Goal: Obtain resource: Obtain resource

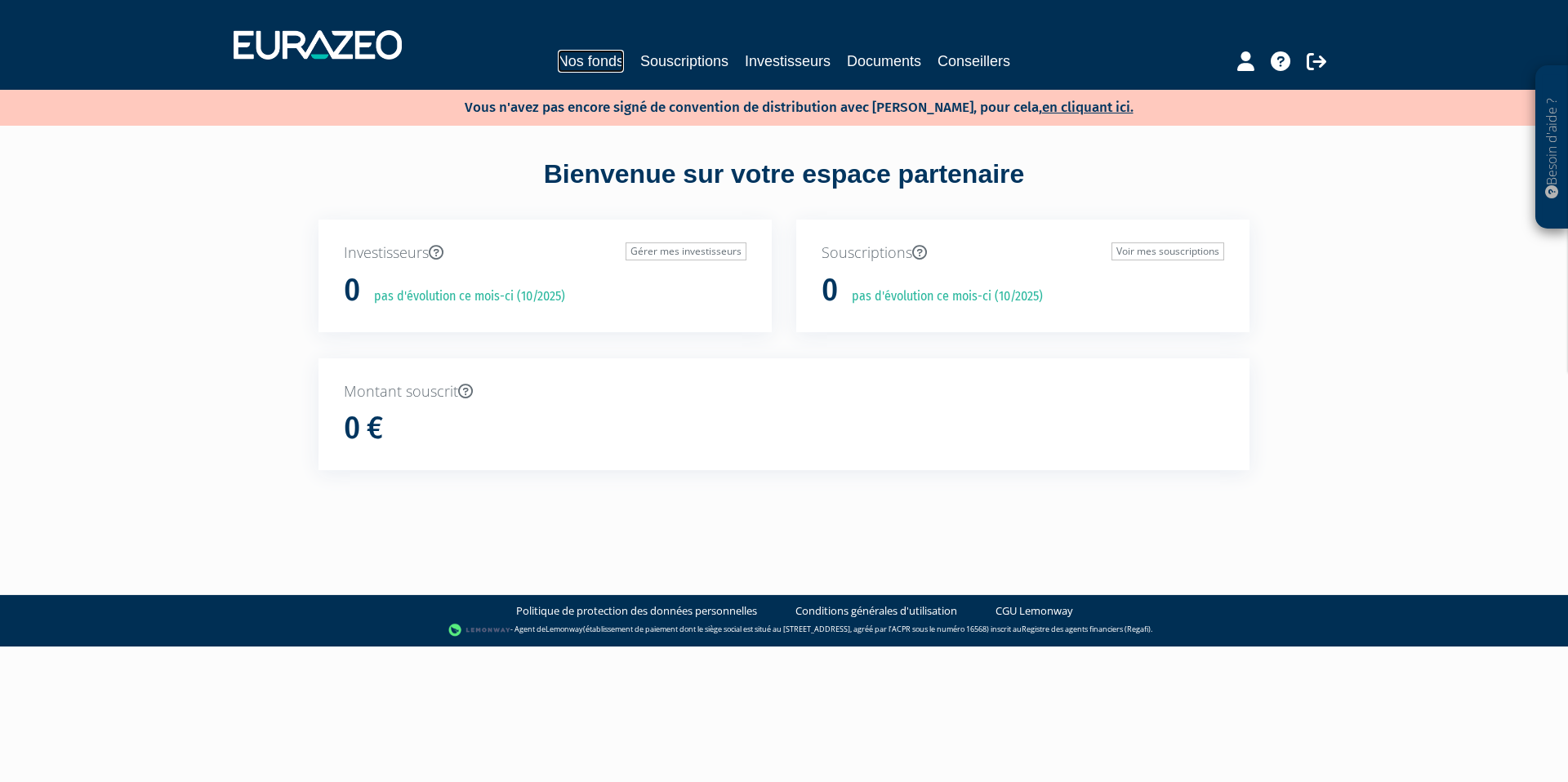
click at [577, 70] on link "Nos fonds" at bounding box center [591, 62] width 67 height 23
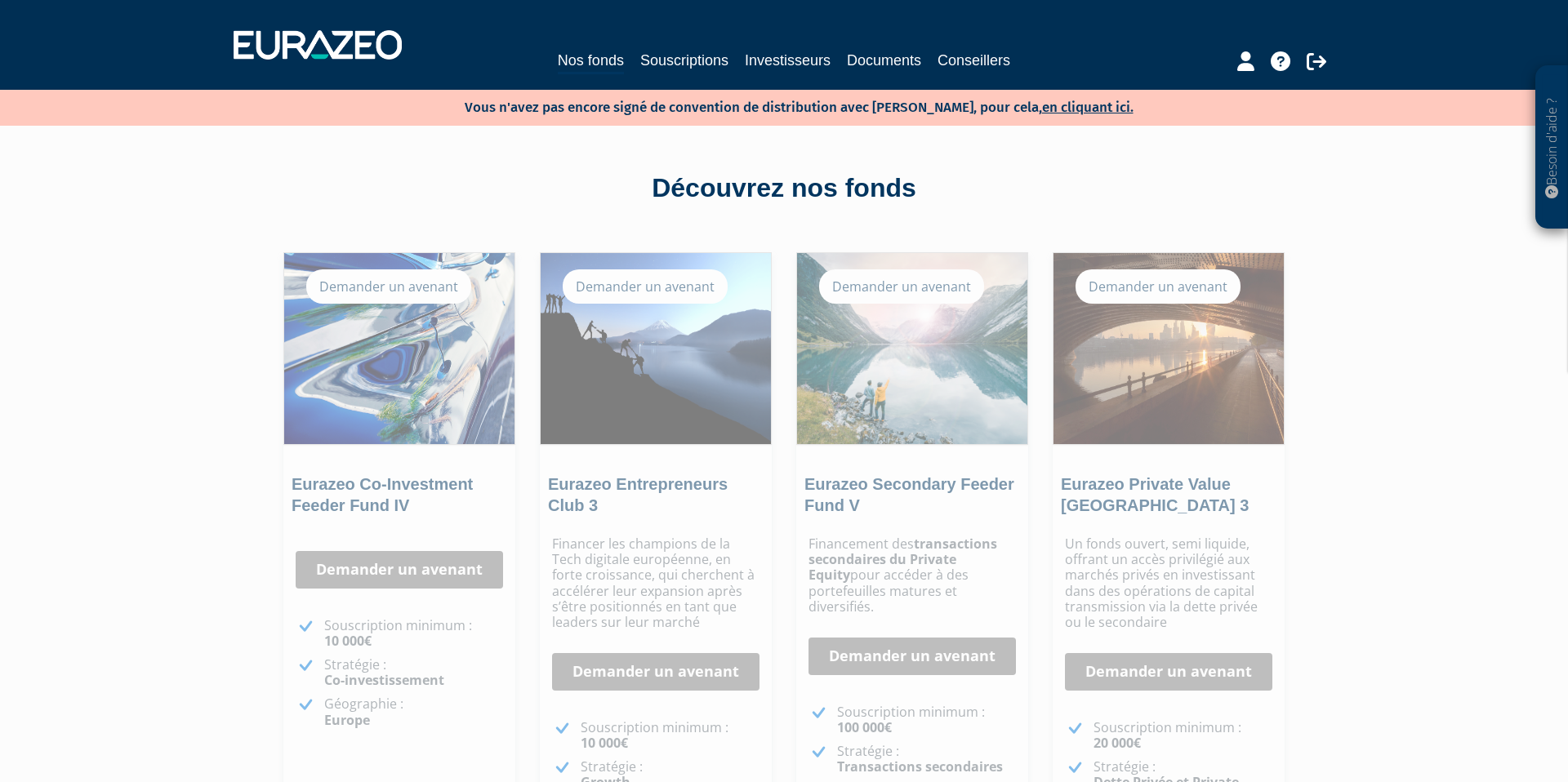
scroll to position [209, 0]
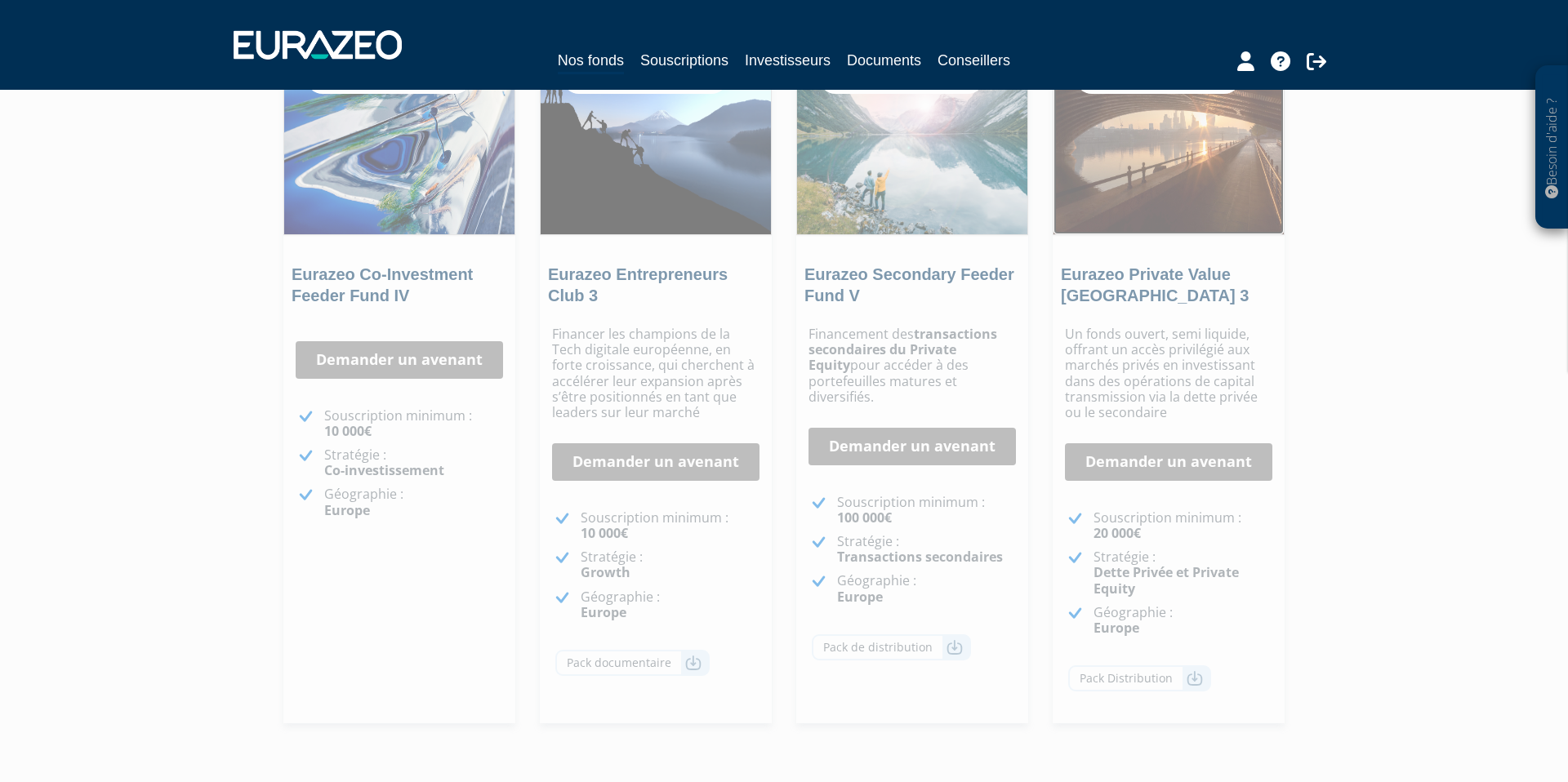
click at [1121, 196] on img at bounding box center [1168, 139] width 230 height 191
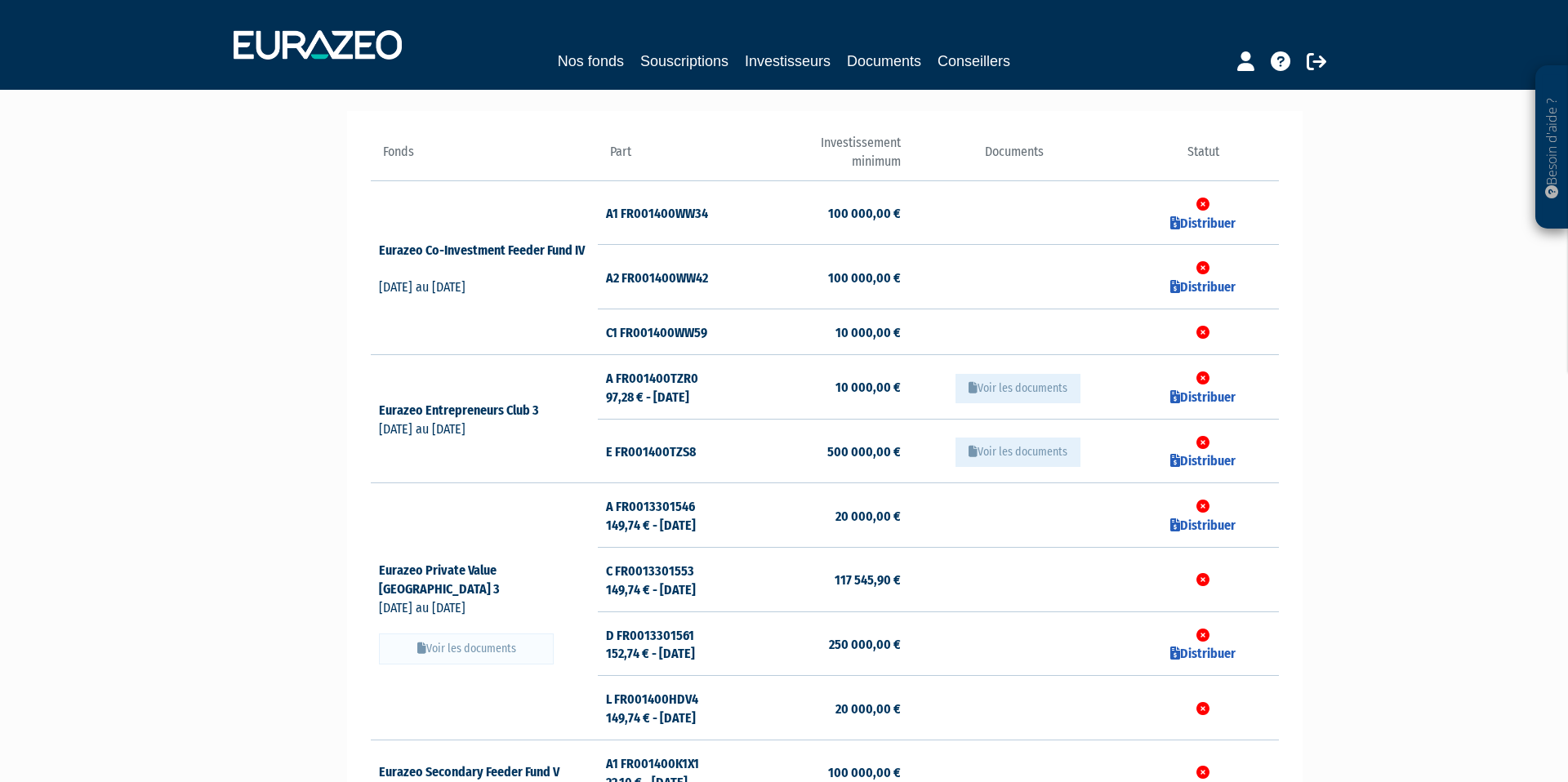
scroll to position [397, 0]
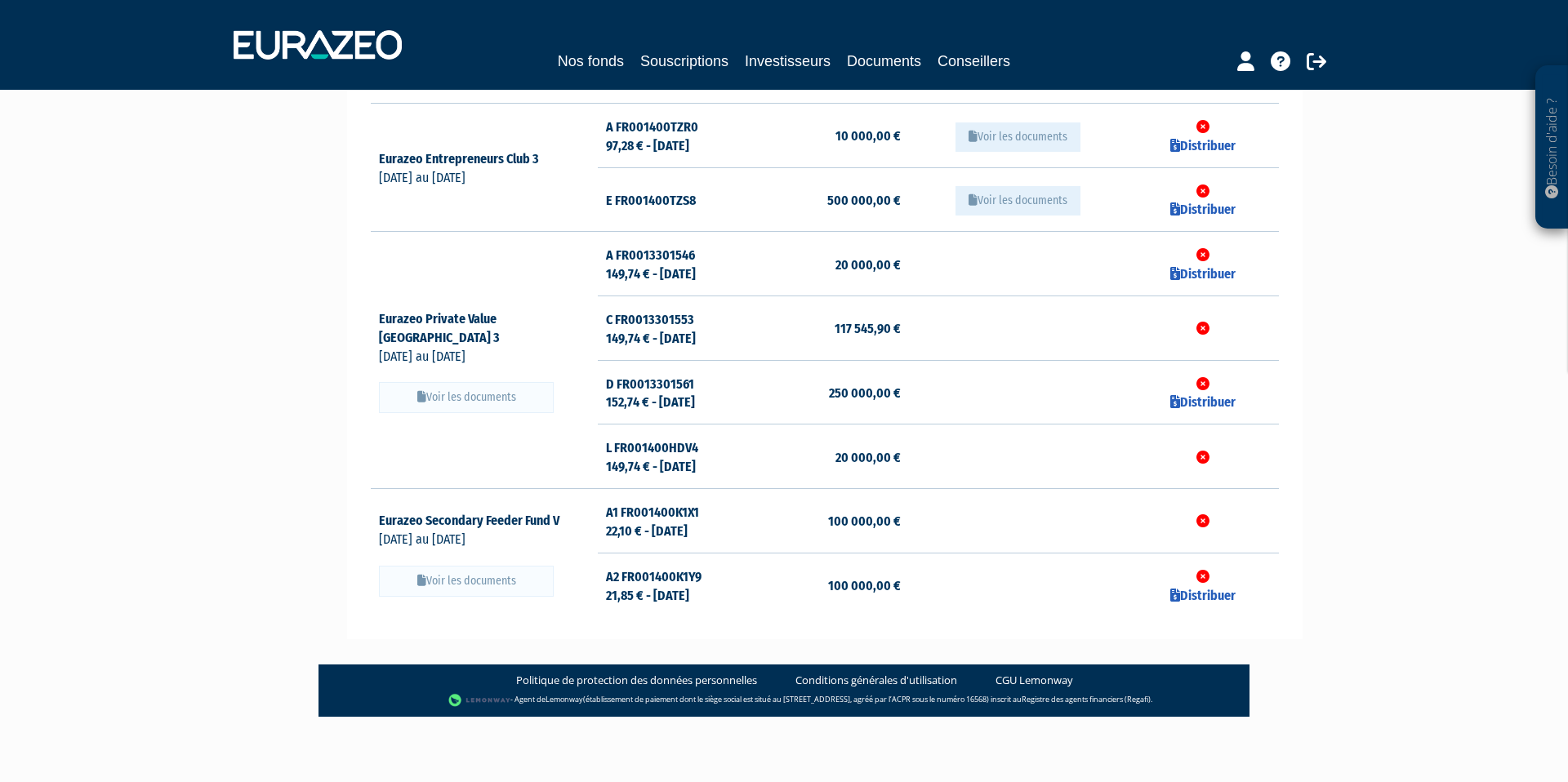
click at [439, 393] on button "Voir les documents" at bounding box center [466, 398] width 175 height 31
click at [480, 389] on button "Voir les documents" at bounding box center [466, 398] width 175 height 31
click at [480, 384] on button "Voir les documents" at bounding box center [466, 398] width 175 height 31
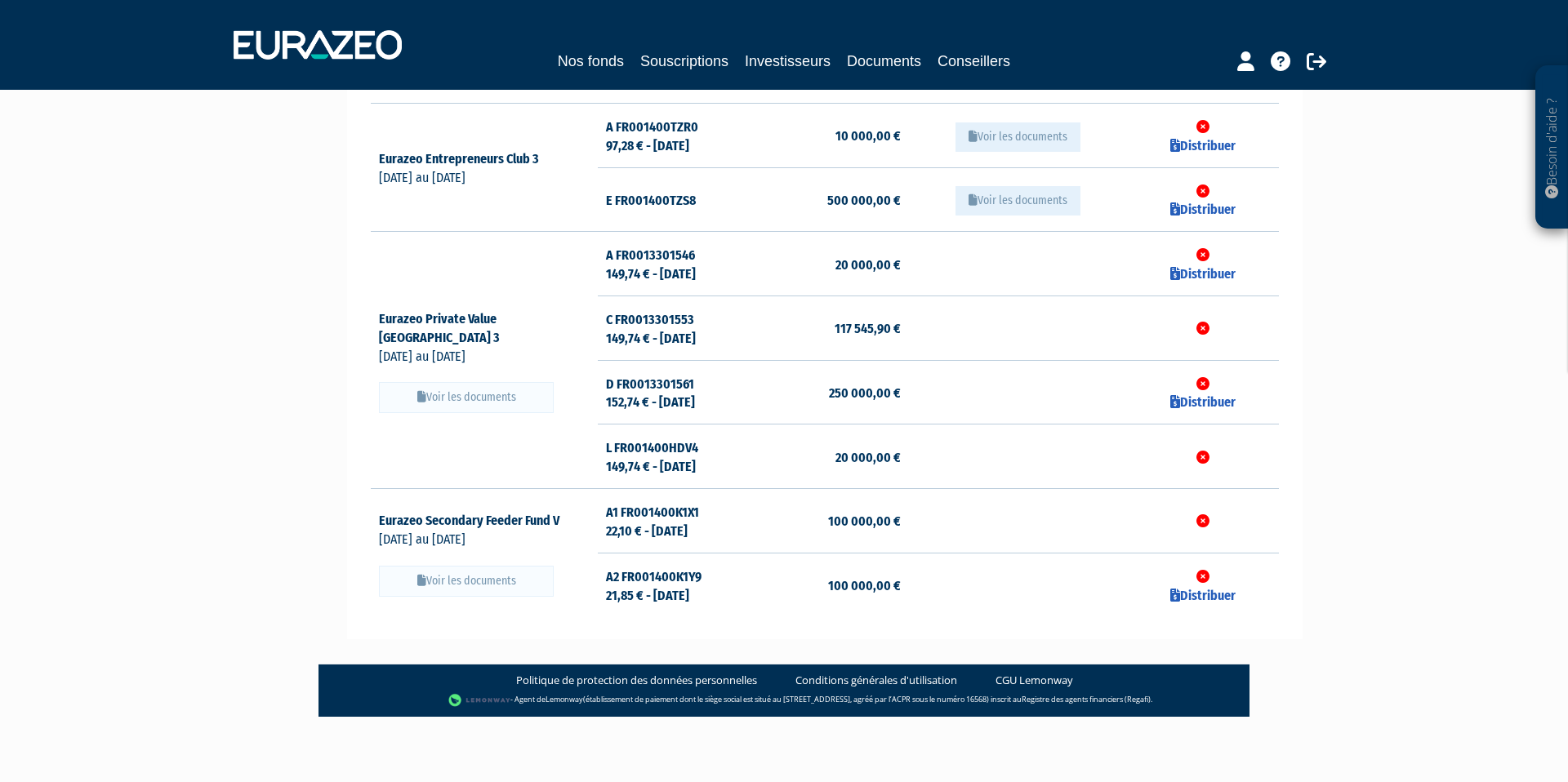
scroll to position [0, 0]
